Goal: Find specific page/section: Find specific page/section

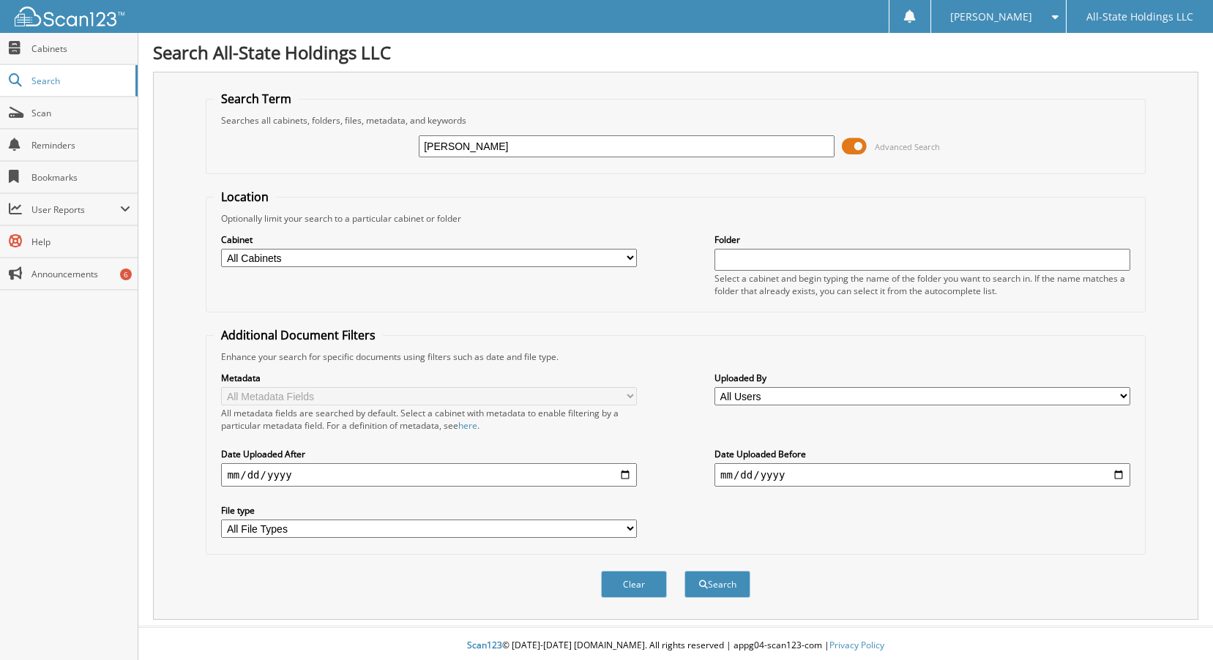
type input "ELLA DAY"
click at [714, 589] on button "Search" at bounding box center [717, 584] width 66 height 27
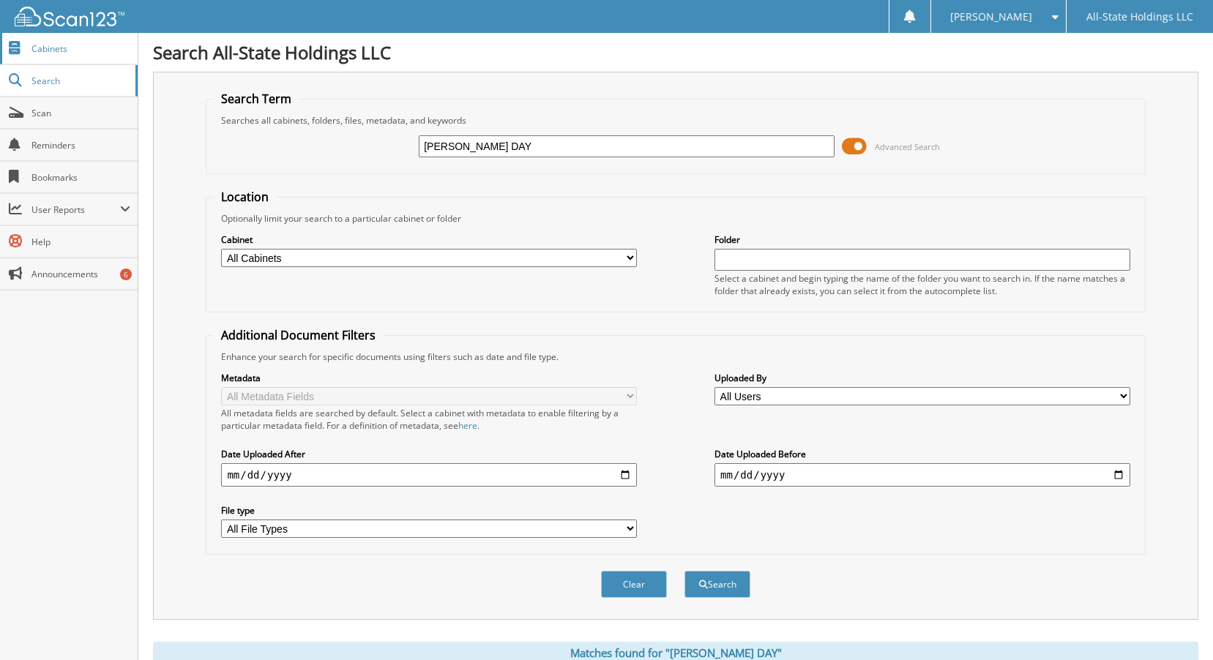
click at [43, 48] on span "Cabinets" at bounding box center [80, 48] width 99 height 12
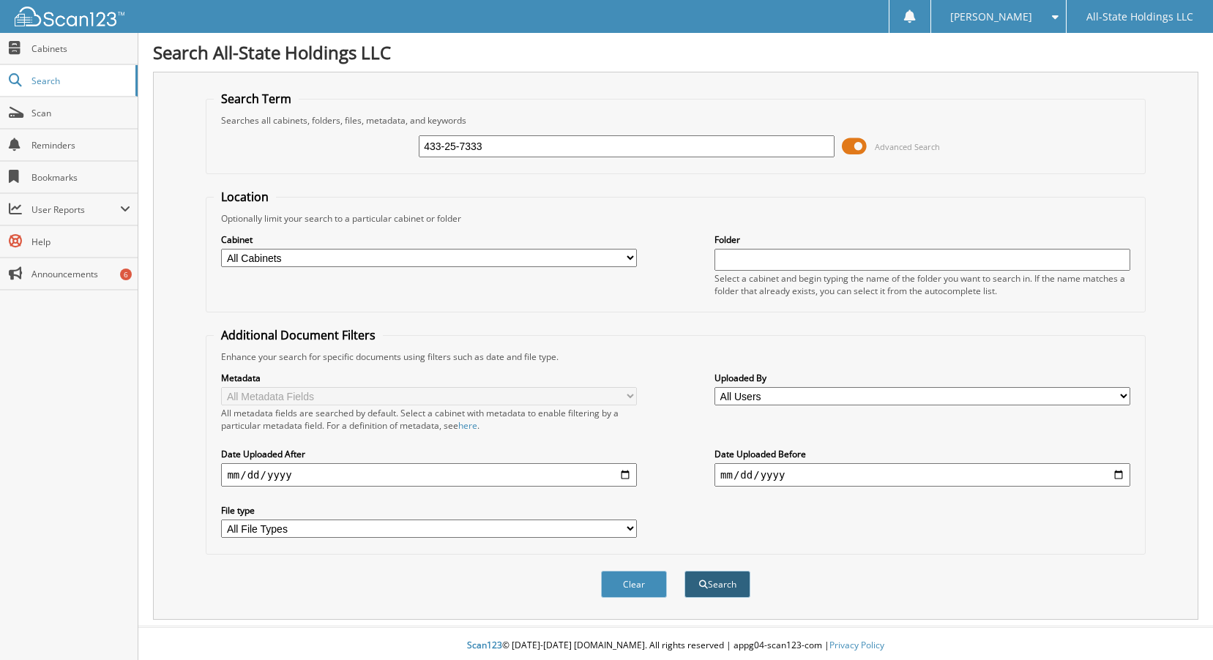
type input "433-25-7333"
click at [725, 591] on button "Search" at bounding box center [717, 584] width 66 height 27
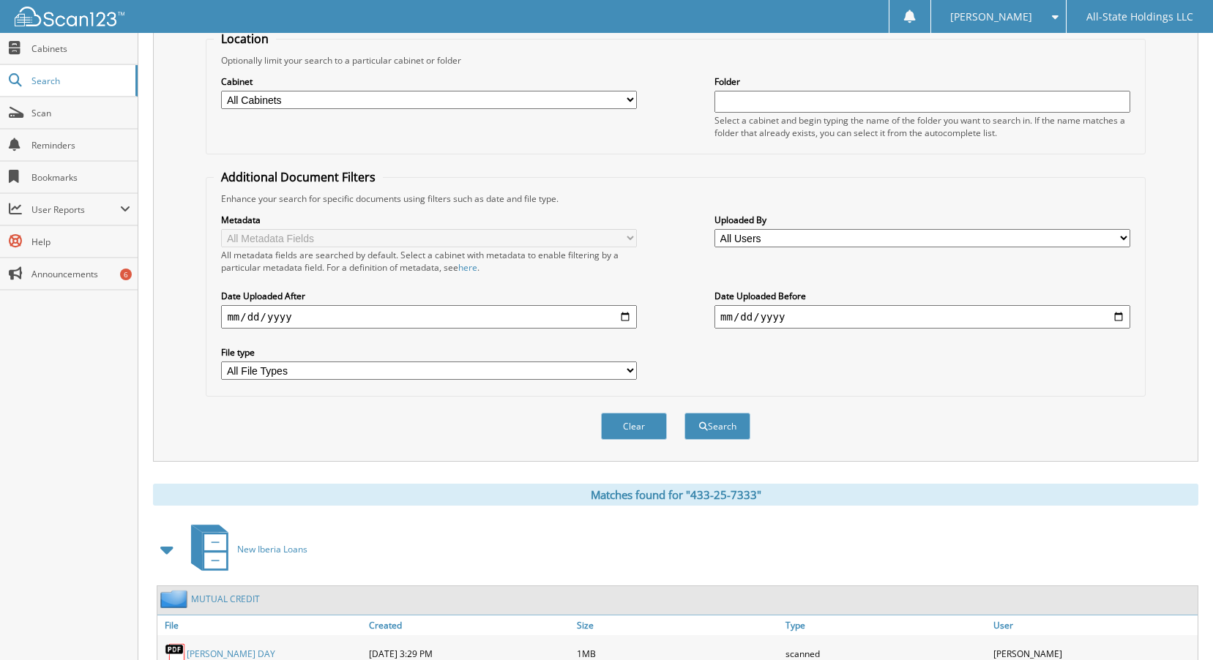
scroll to position [154, 0]
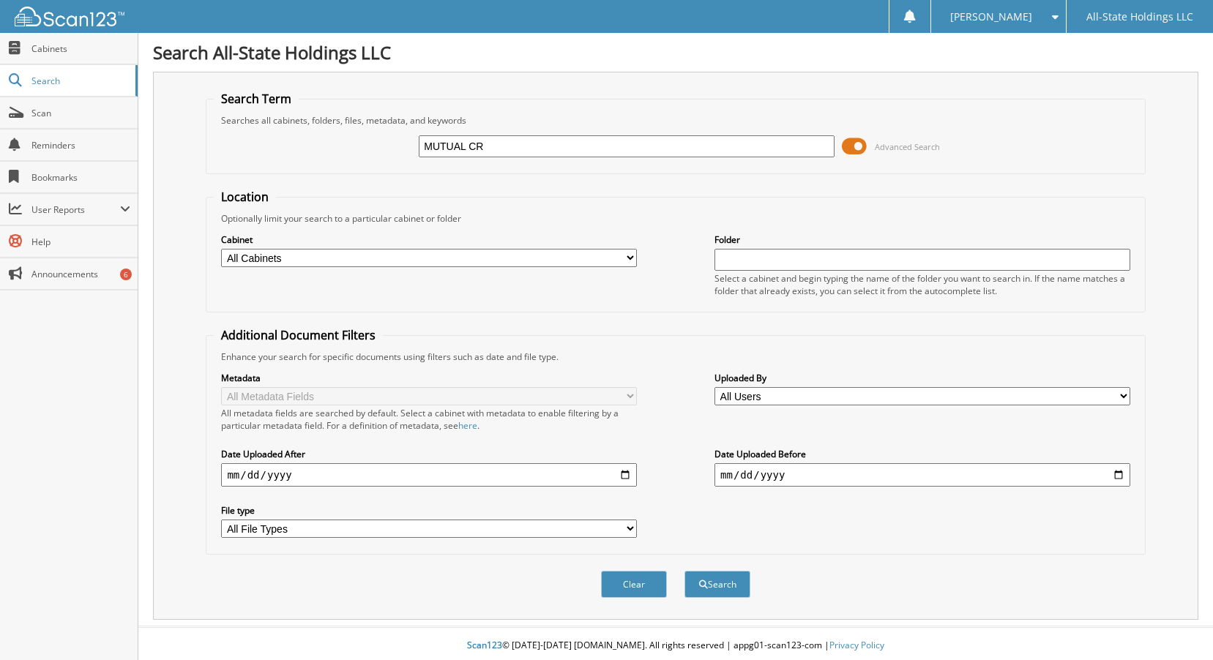
type input "MUTUAL CREDIT"
click at [720, 591] on button "Search" at bounding box center [717, 584] width 66 height 27
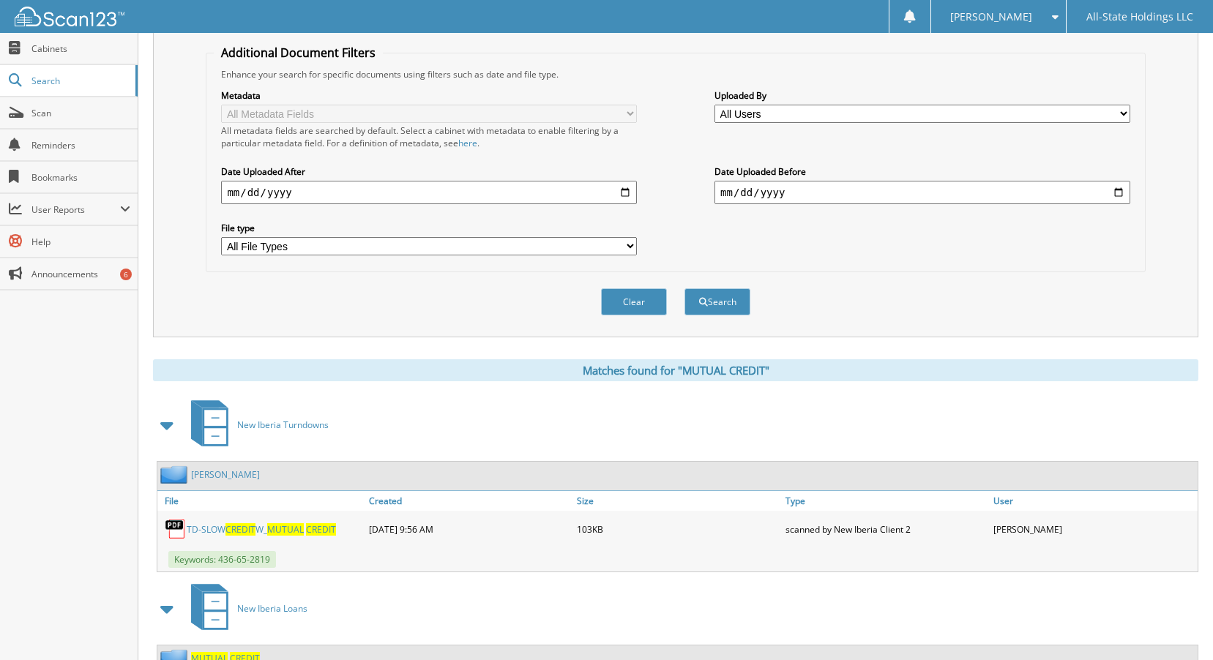
scroll to position [342, 0]
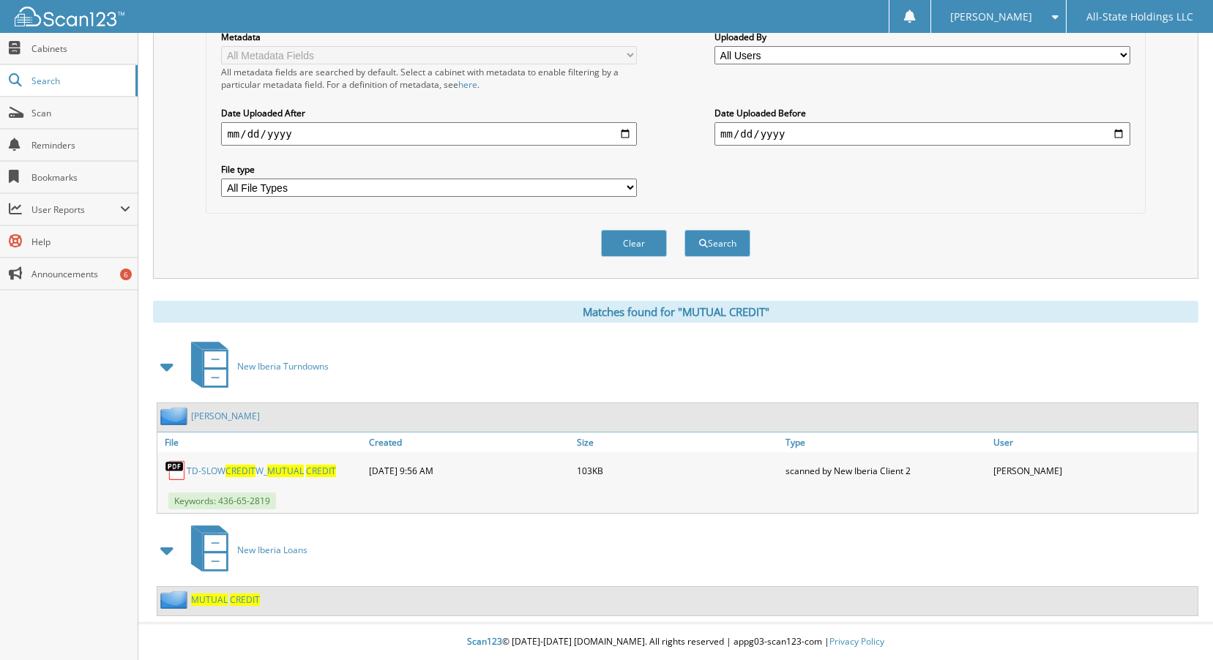
click at [230, 602] on span "CREDIT" at bounding box center [245, 600] width 30 height 12
